Goal: Task Accomplishment & Management: Use online tool/utility

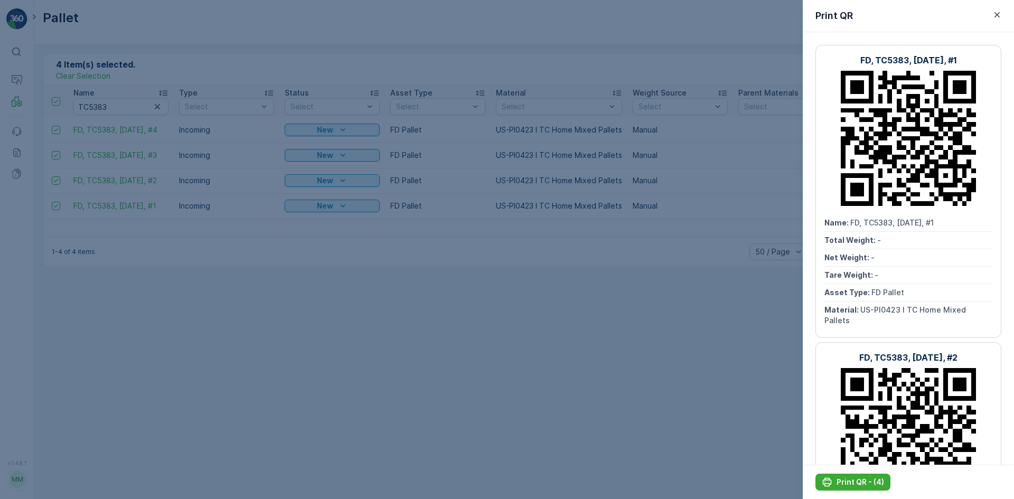
click at [420, 88] on div at bounding box center [507, 249] width 1014 height 499
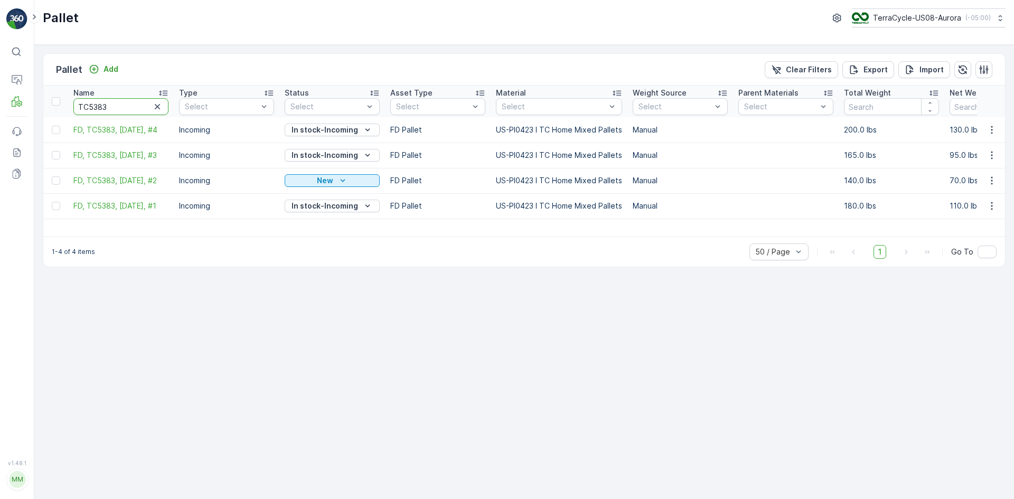
drag, startPoint x: 114, startPoint y: 108, endPoint x: 0, endPoint y: 120, distance: 114.2
click at [0, 120] on div "⌘B Operations MRF Events Reports Documents v 1.48.1 MM MRF.US08 Pallet TerraCyc…" at bounding box center [507, 249] width 1014 height 499
type input "sc7073"
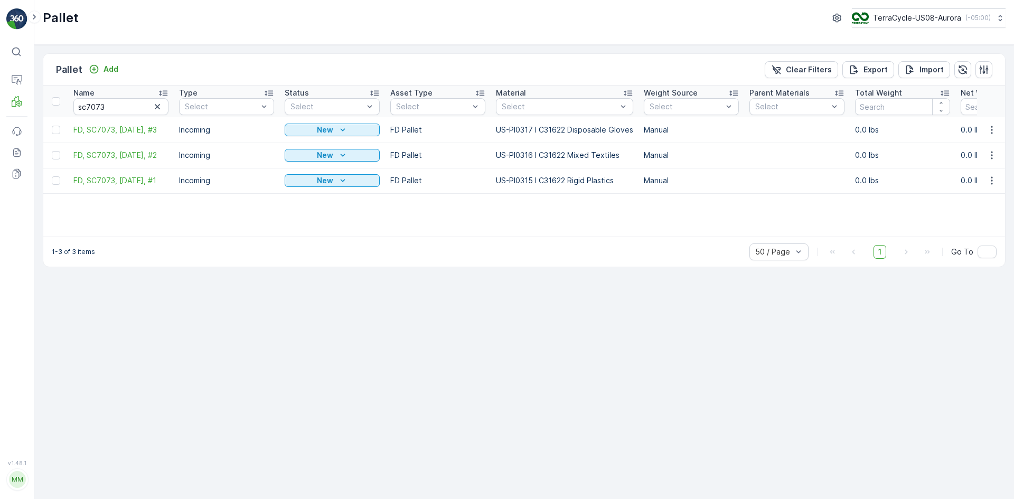
click at [55, 137] on td at bounding box center [55, 129] width 25 height 25
click at [57, 105] on div at bounding box center [56, 101] width 8 height 8
click at [58, 97] on input "checkbox" at bounding box center [58, 97] width 0 height 0
click at [940, 71] on p "Print QR" at bounding box center [925, 69] width 32 height 11
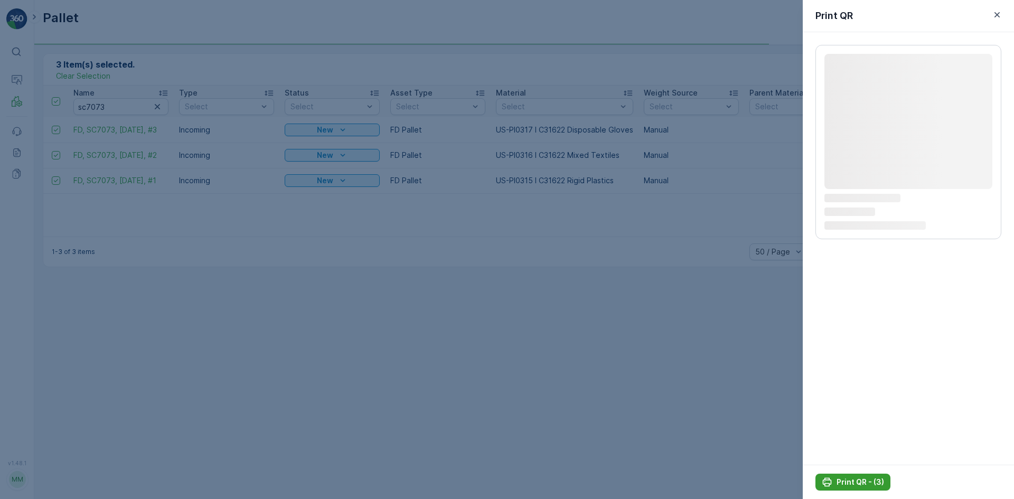
click at [875, 488] on button "Print QR - (3)" at bounding box center [853, 482] width 75 height 17
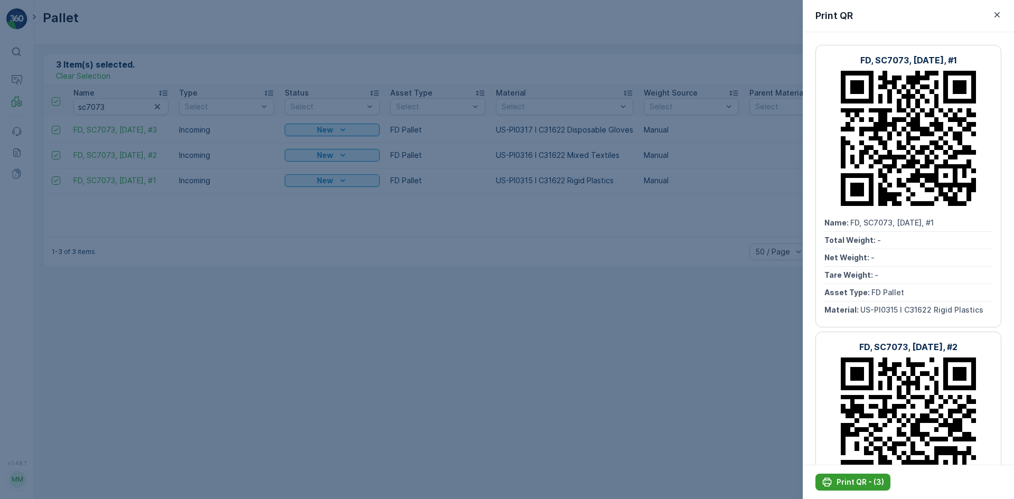
click at [867, 480] on p "Print QR - (3)" at bounding box center [861, 482] width 48 height 11
click at [31, 403] on div at bounding box center [507, 249] width 1014 height 499
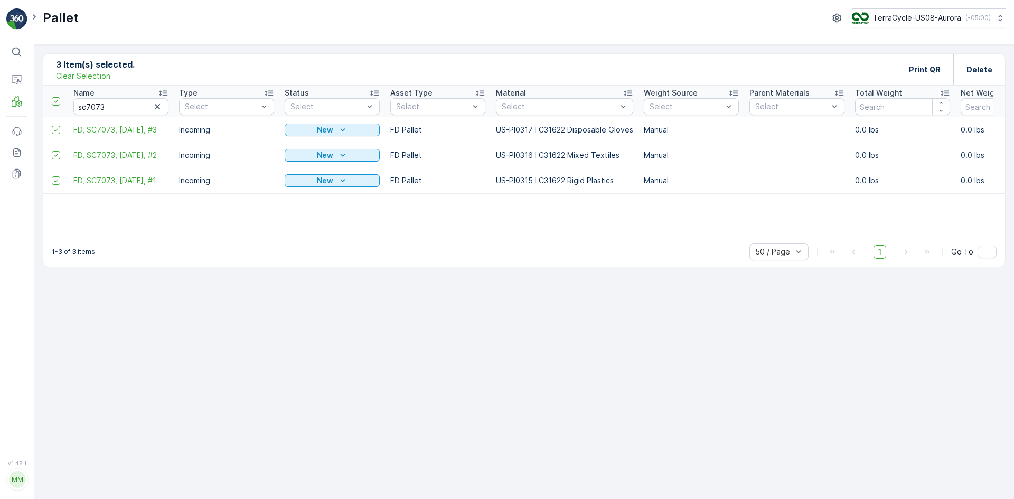
drag, startPoint x: 98, startPoint y: 77, endPoint x: 98, endPoint y: 85, distance: 7.9
click at [98, 77] on p "Clear Selection" at bounding box center [83, 76] width 54 height 11
click at [160, 104] on icon "button" at bounding box center [157, 106] width 11 height 11
click at [137, 105] on input "text" at bounding box center [120, 106] width 95 height 17
click at [107, 108] on input "text" at bounding box center [120, 106] width 95 height 17
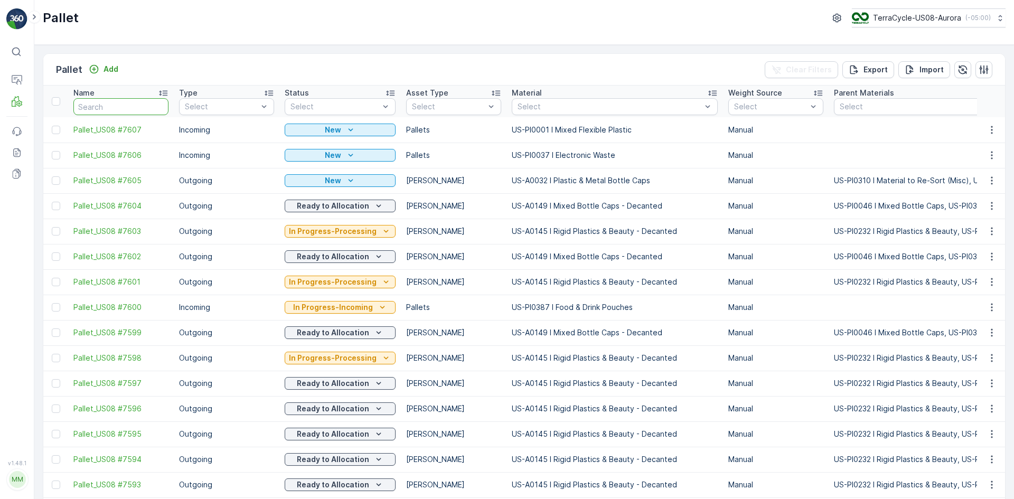
paste input "SC7288"
type input "SC7288"
